Goal: Transaction & Acquisition: Purchase product/service

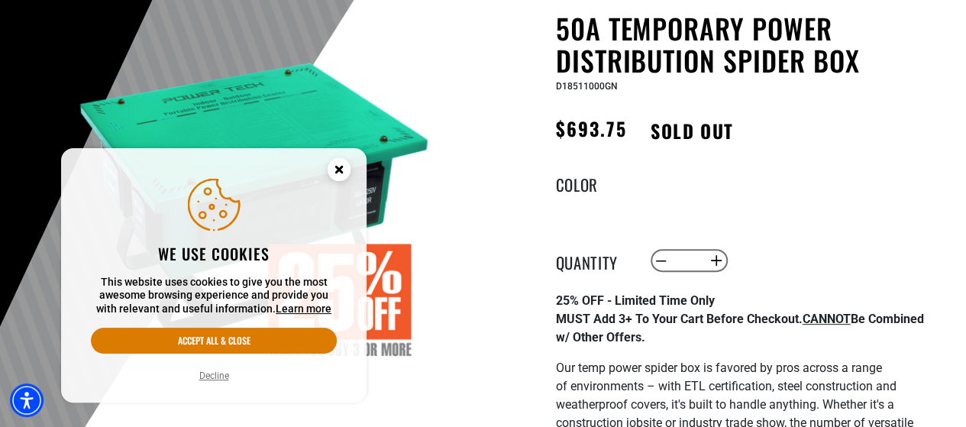
click at [348, 166] on circle "Cookie Consent" at bounding box center [339, 169] width 23 height 23
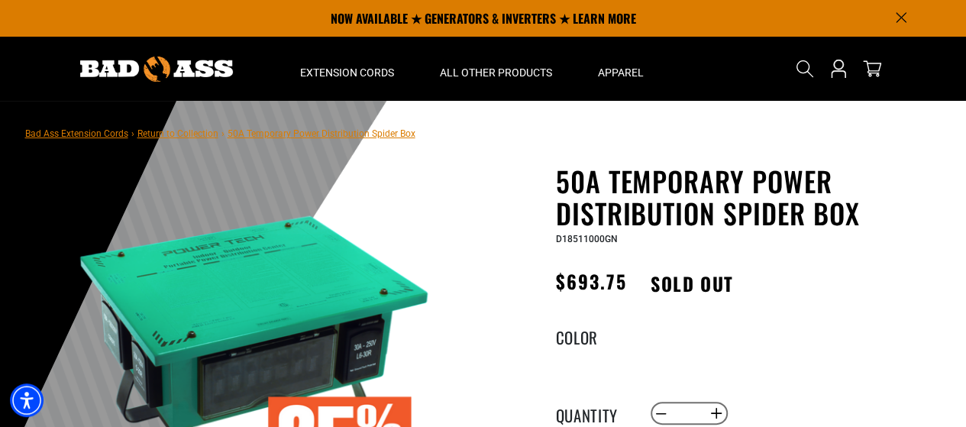
click at [151, 65] on img at bounding box center [156, 69] width 153 height 25
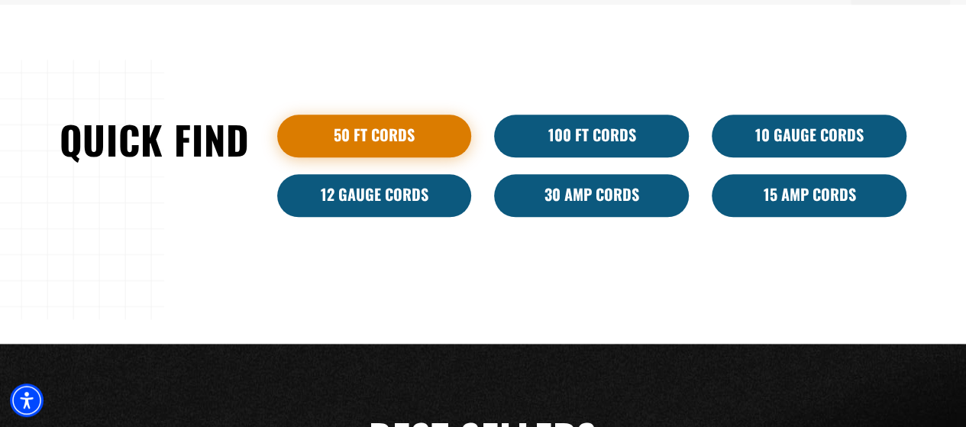
click at [396, 139] on link "50 ft cords" at bounding box center [374, 136] width 195 height 43
